Goal: Book appointment/travel/reservation

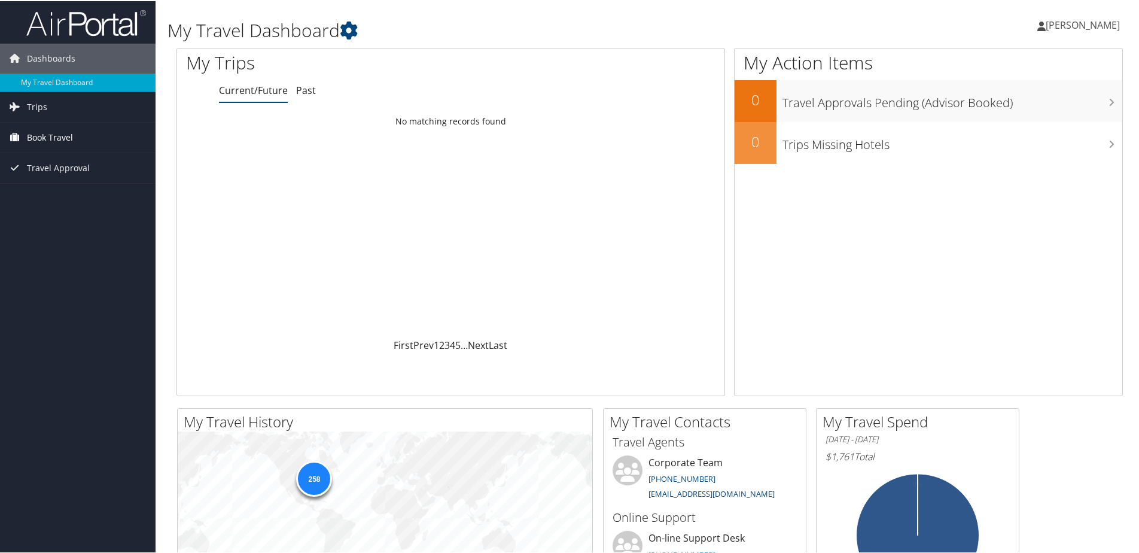
click at [74, 136] on link "Book Travel" at bounding box center [78, 136] width 156 height 30
click at [69, 192] on link "Book/Manage Online Trips" at bounding box center [78, 196] width 156 height 18
